Goal: Task Accomplishment & Management: Manage account settings

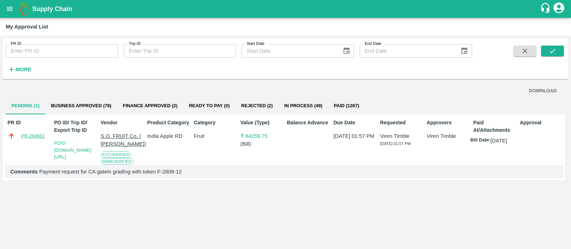
click at [32, 138] on link "PR-254661" at bounding box center [33, 136] width 24 height 7
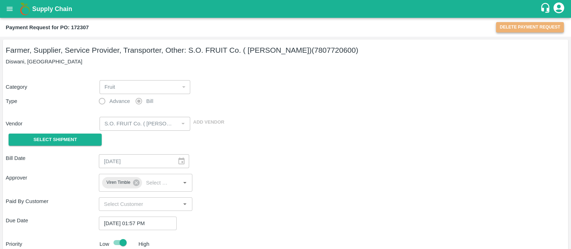
click at [538, 29] on button "Delete Payment Request" at bounding box center [530, 27] width 68 height 10
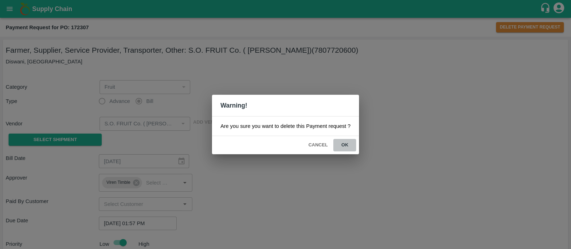
click at [344, 141] on button "ok" at bounding box center [344, 145] width 23 height 12
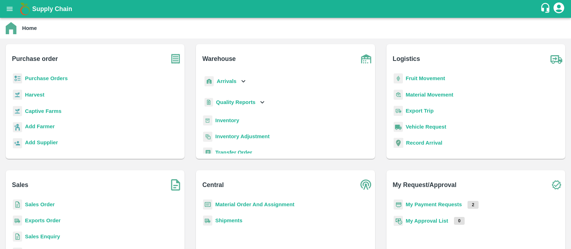
click at [425, 218] on b "My Approval List" at bounding box center [427, 221] width 42 height 6
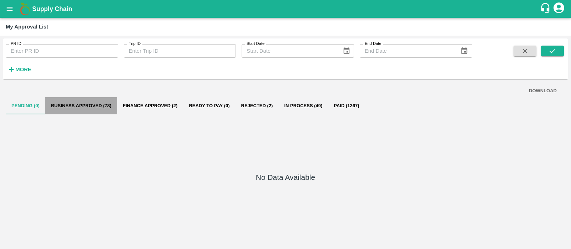
click at [88, 106] on button "Business Approved (78)" at bounding box center [81, 105] width 72 height 17
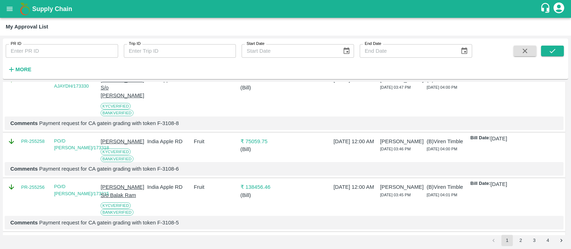
scroll to position [625, 0]
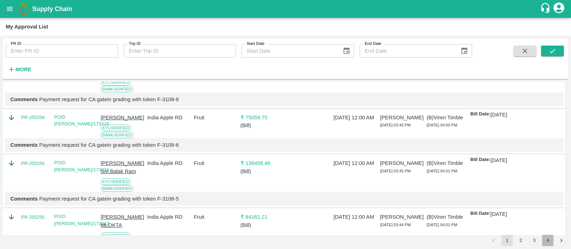
click at [548, 242] on button "4" at bounding box center [547, 240] width 11 height 11
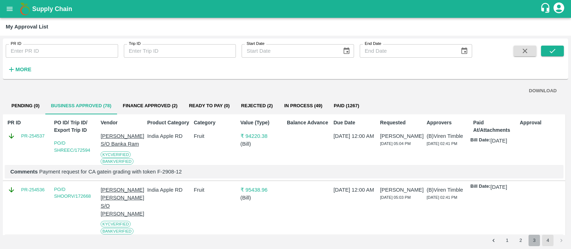
click at [533, 240] on button "3" at bounding box center [533, 240] width 11 height 11
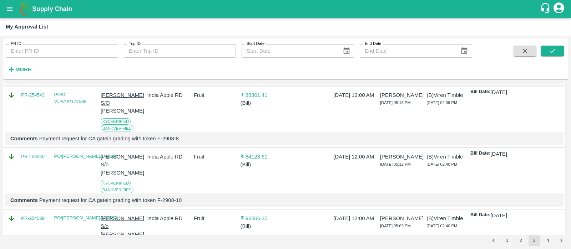
scroll to position [1224, 0]
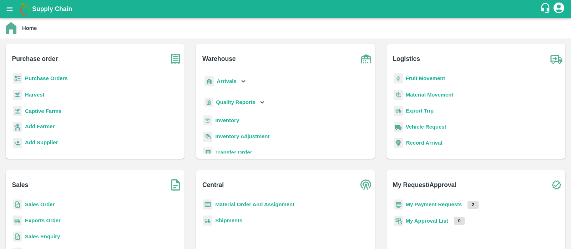
click at [434, 218] on b "My Approval List" at bounding box center [427, 221] width 42 height 6
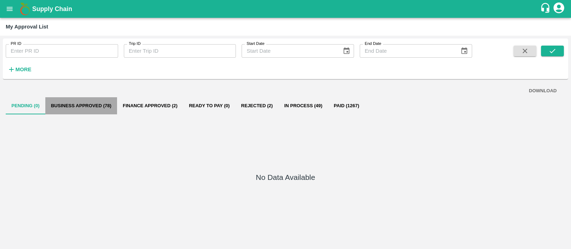
click at [74, 107] on button "Business Approved (78)" at bounding box center [81, 105] width 72 height 17
